Goal: Book appointment/travel/reservation

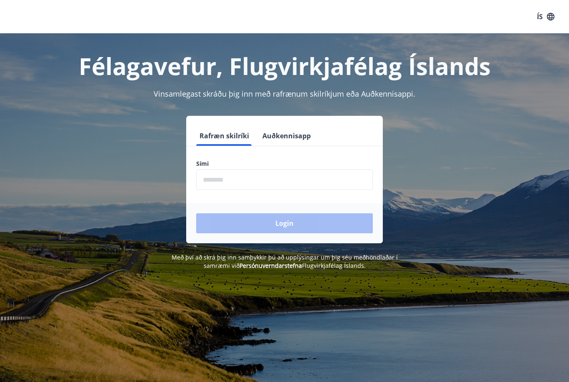
click at [290, 189] on input "phone" at bounding box center [284, 180] width 177 height 20
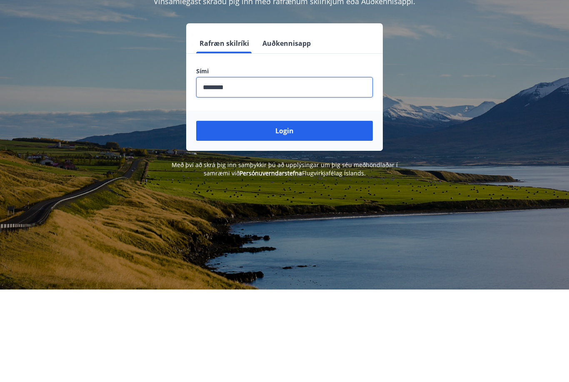
type input "********"
click at [308, 213] on button "Login" at bounding box center [284, 223] width 177 height 20
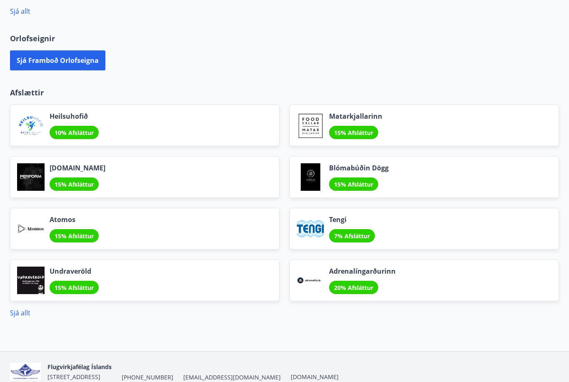
scroll to position [513, 0]
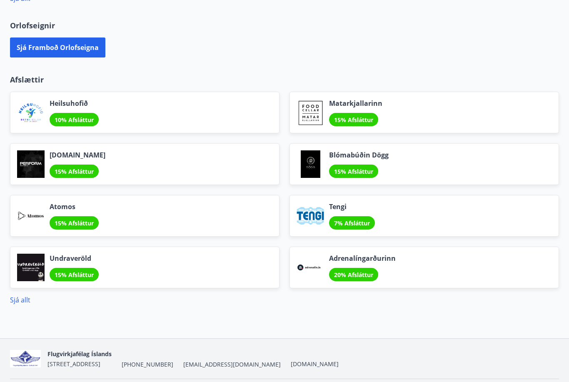
click at [83, 48] on button "Sjá framboð orlofseigna" at bounding box center [57, 47] width 95 height 20
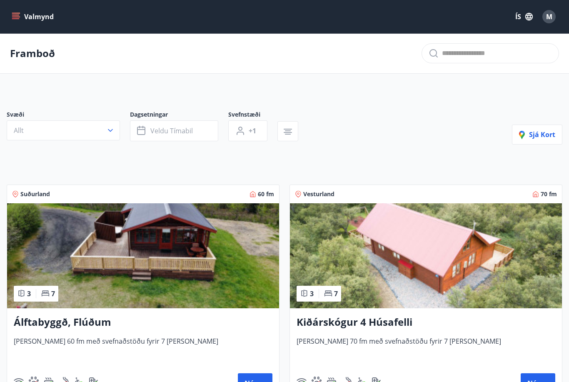
click at [189, 133] on span "Veldu tímabil" at bounding box center [171, 130] width 42 height 9
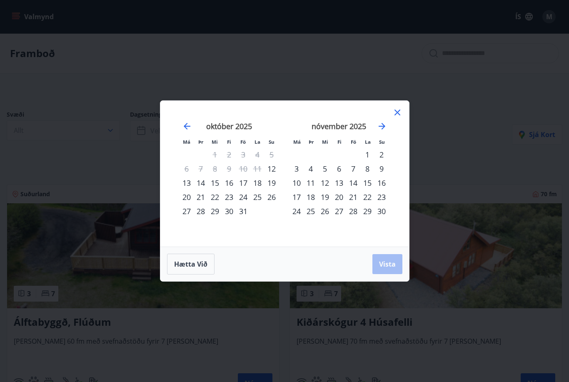
click at [401, 111] on icon at bounding box center [397, 112] width 10 height 10
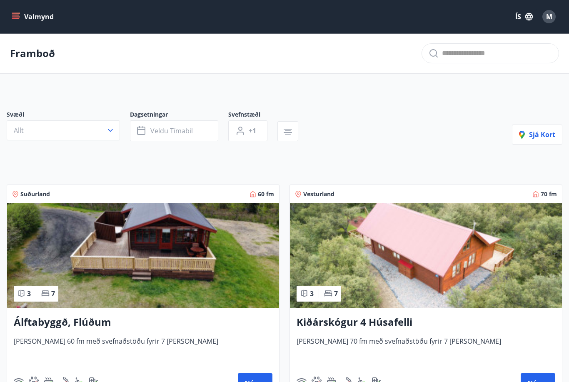
click at [531, 137] on span "Sjá kort" at bounding box center [537, 134] width 36 height 9
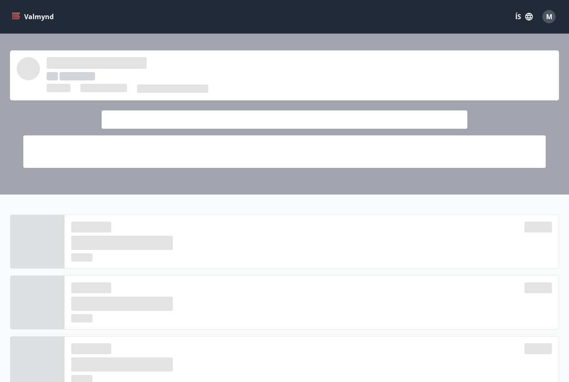
scroll to position [539, 0]
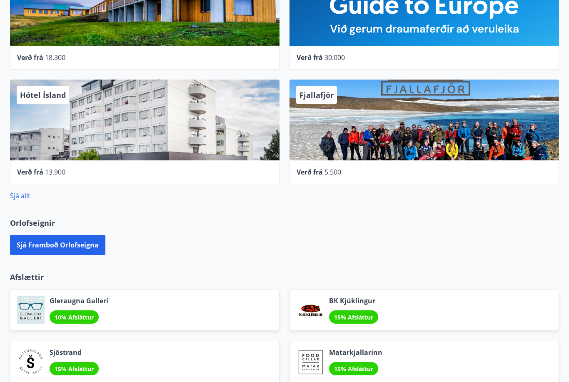
click at [82, 245] on button "Sjá framboð orlofseigna" at bounding box center [57, 245] width 95 height 20
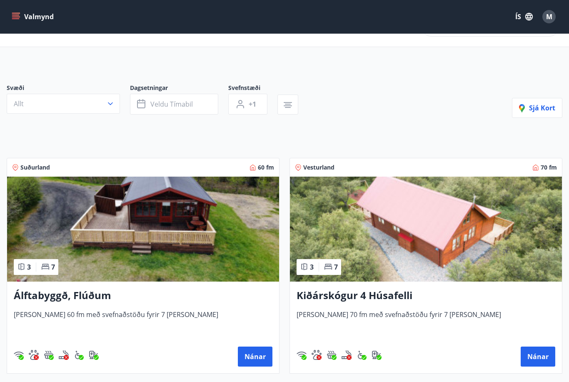
click at [43, 296] on h3 "Álftabyggð, Flúðum" at bounding box center [143, 295] width 259 height 15
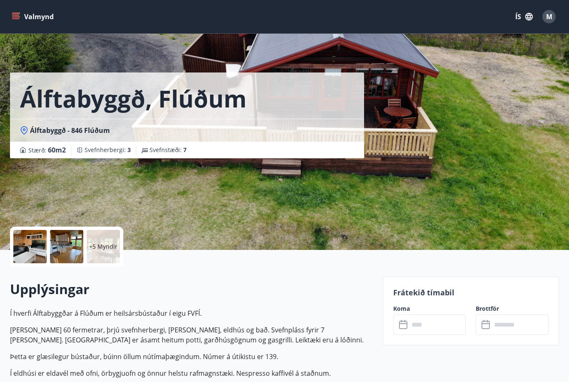
click at [14, 16] on icon "menu" at bounding box center [16, 16] width 8 height 8
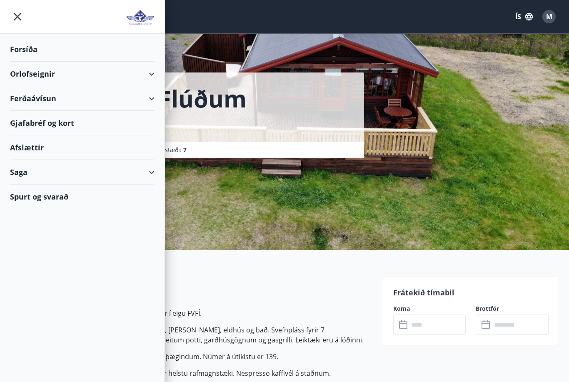
click at [34, 72] on div "Orlofseignir" at bounding box center [82, 74] width 145 height 25
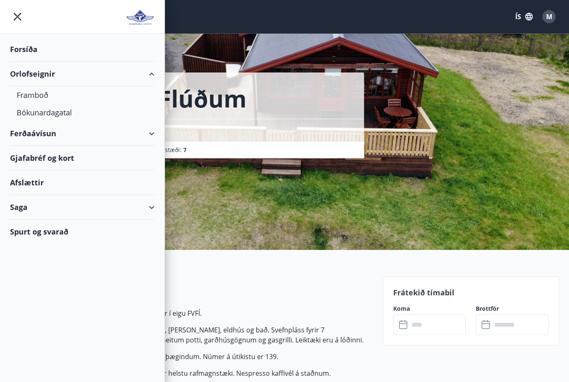
click at [42, 113] on div "Bókunardagatal" at bounding box center [82, 112] width 131 height 17
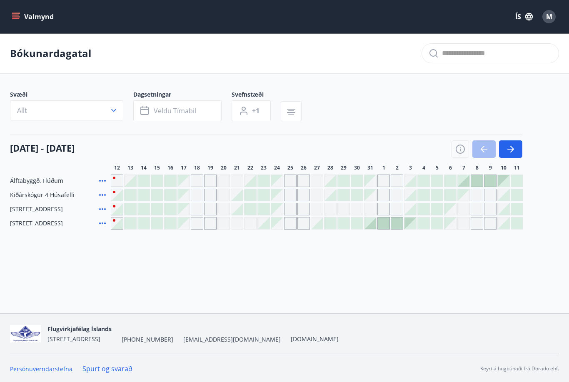
click at [511, 152] on icon "button" at bounding box center [512, 149] width 4 height 7
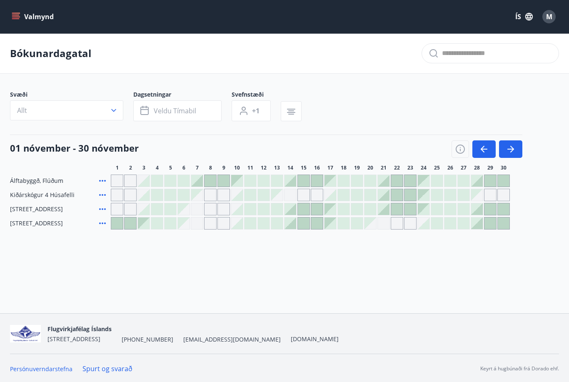
click at [485, 149] on icon "button" at bounding box center [484, 149] width 7 height 1
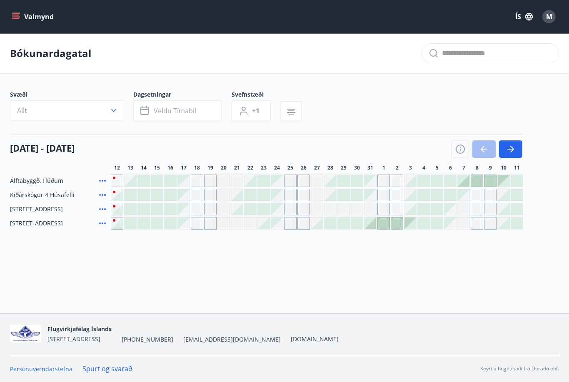
scroll to position [11, 0]
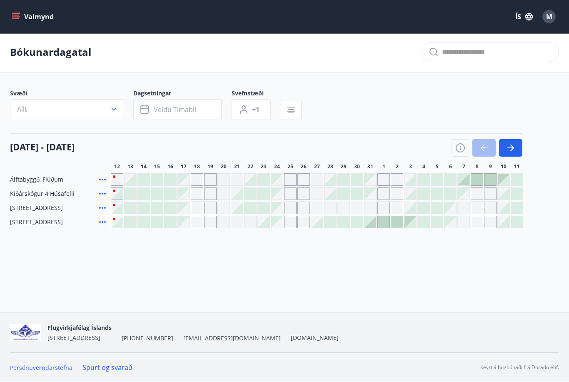
click at [197, 173] on div "Gráir dagar eru ekki bókanlegir" at bounding box center [197, 179] width 12 height 12
click at [474, 174] on div at bounding box center [477, 180] width 12 height 12
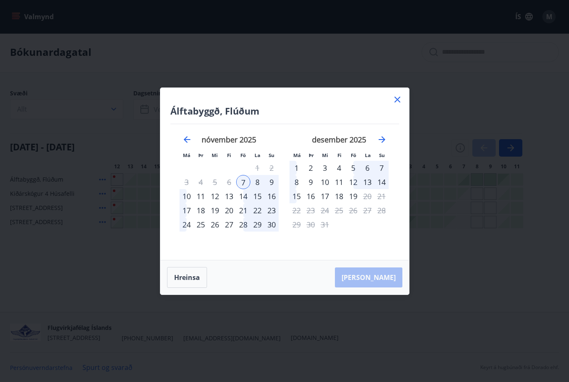
click at [396, 103] on icon at bounding box center [397, 100] width 10 height 10
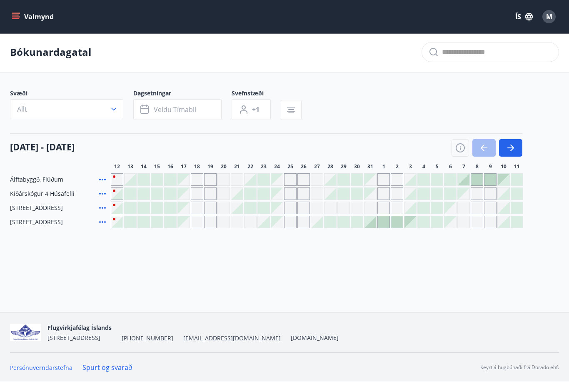
click at [513, 143] on icon "button" at bounding box center [511, 148] width 10 height 10
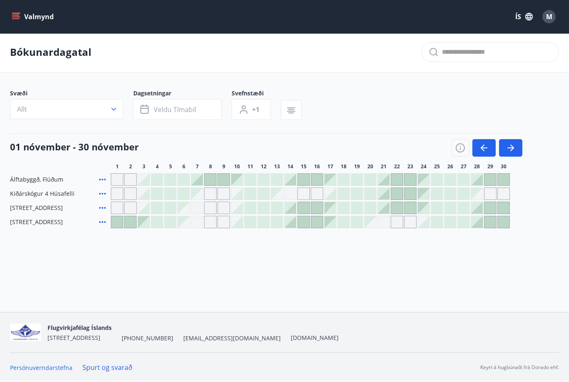
click at [513, 143] on icon "button" at bounding box center [511, 148] width 10 height 10
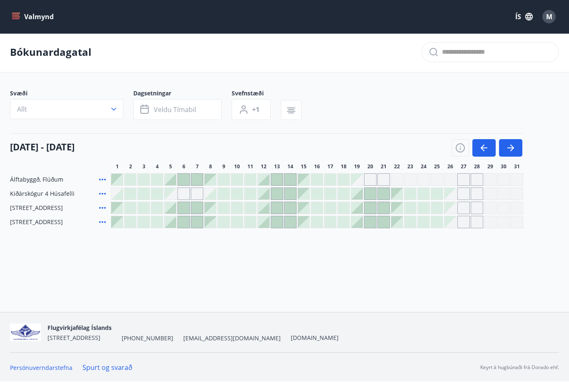
click at [466, 187] on div "Gráir dagar eru ekki bókanlegir" at bounding box center [463, 193] width 12 height 12
click at [422, 176] on div "Gráir dagar eru ekki bókanlegir" at bounding box center [423, 179] width 12 height 12
click at [510, 143] on icon "button" at bounding box center [511, 148] width 10 height 10
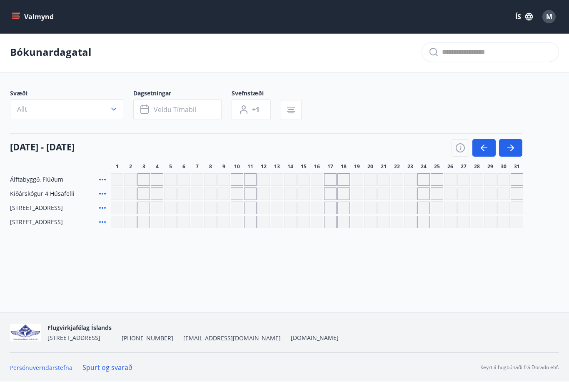
click at [483, 145] on icon "button" at bounding box center [483, 148] width 4 height 7
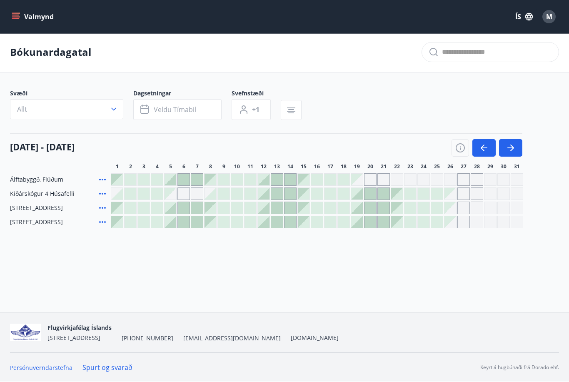
click at [486, 143] on icon "button" at bounding box center [484, 148] width 10 height 10
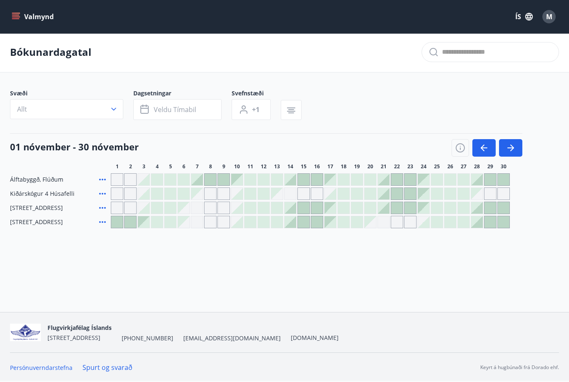
click at [515, 151] on button "button" at bounding box center [510, 147] width 23 height 17
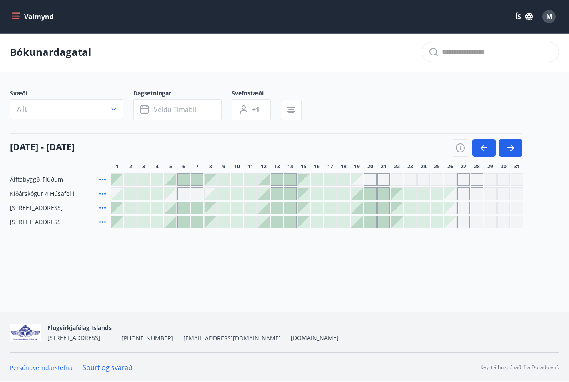
click at [484, 145] on icon "button" at bounding box center [483, 148] width 4 height 7
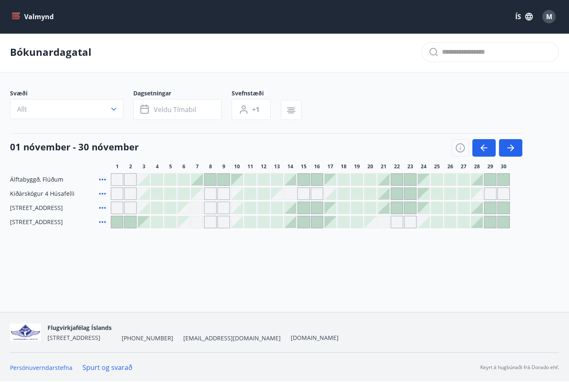
click at [485, 145] on icon "button" at bounding box center [484, 148] width 10 height 10
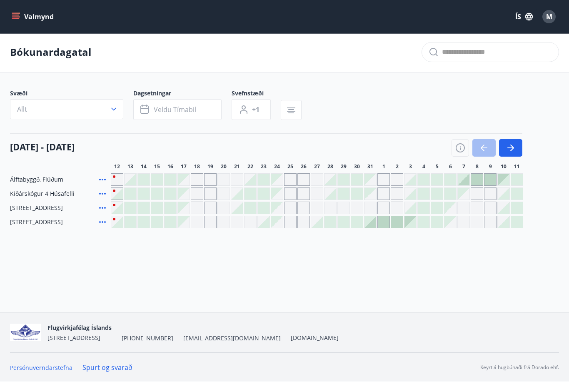
scroll to position [0, 0]
